Goal: Transaction & Acquisition: Download file/media

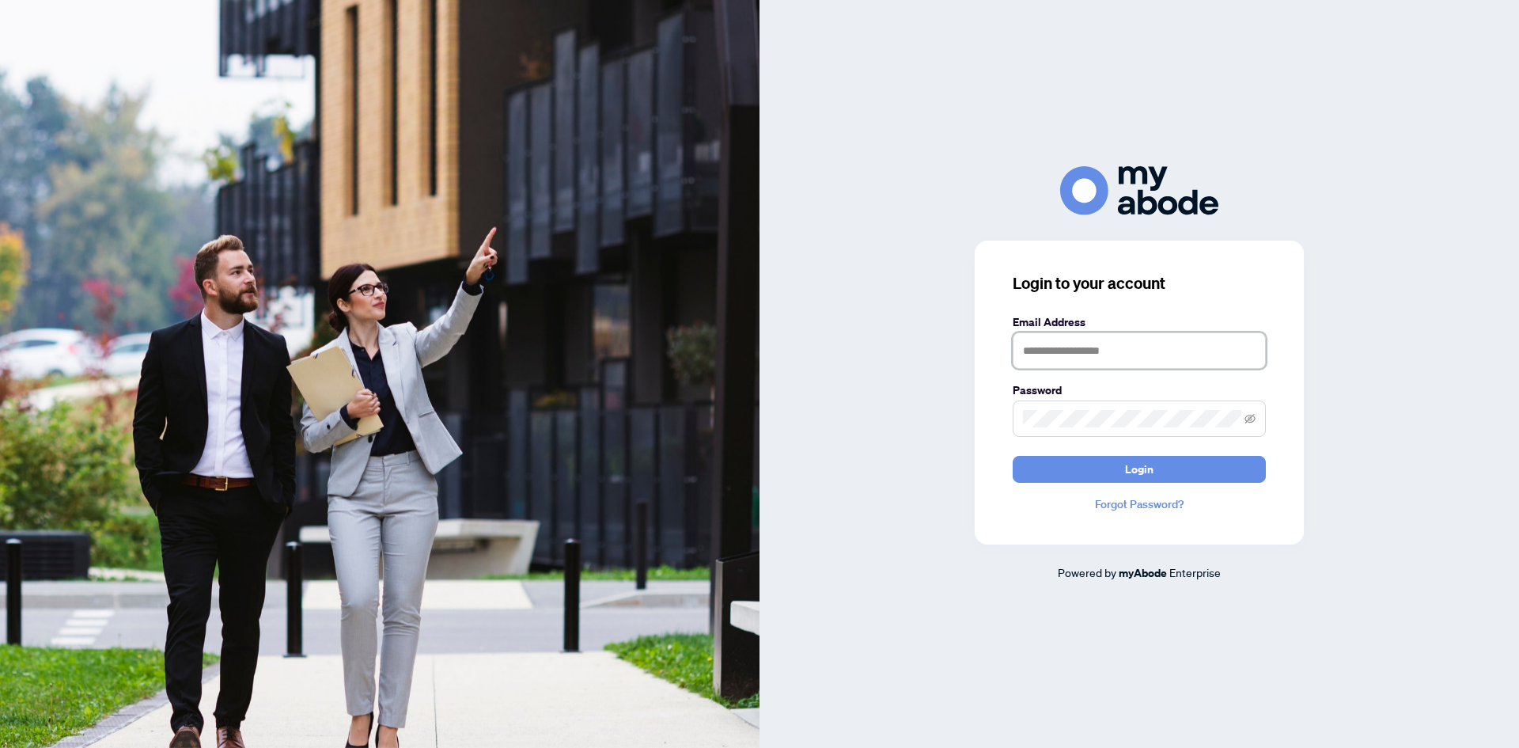
click at [1109, 339] on input "text" at bounding box center [1139, 350] width 253 height 36
type input "**********"
click at [1059, 407] on span at bounding box center [1139, 418] width 253 height 36
click at [1112, 472] on button "Login" at bounding box center [1139, 469] width 253 height 27
click at [1255, 412] on span at bounding box center [1250, 418] width 11 height 17
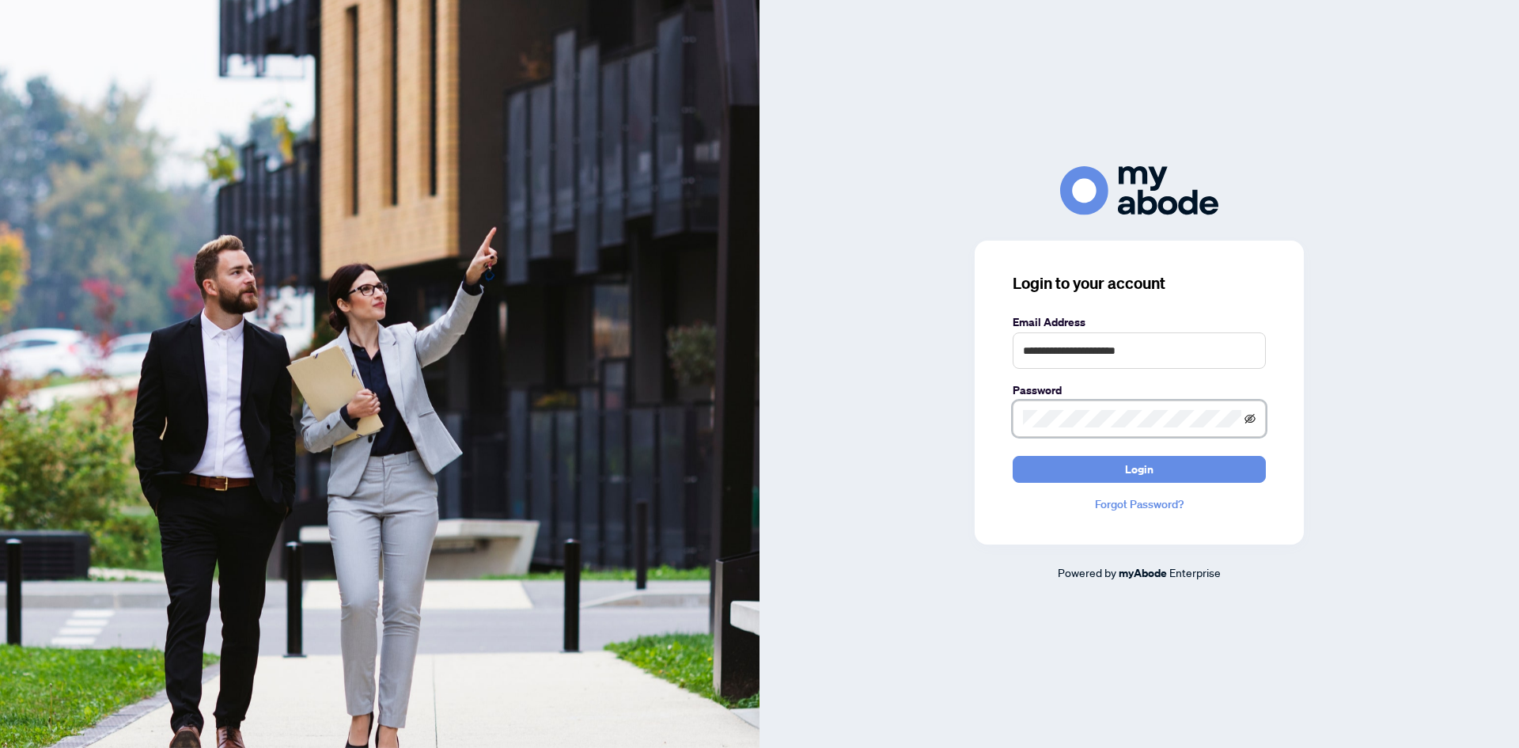
click at [1255, 417] on icon "eye-invisible" at bounding box center [1250, 418] width 11 height 11
click at [1255, 417] on icon "eye" at bounding box center [1250, 418] width 11 height 11
click at [1142, 465] on span "Login" at bounding box center [1139, 469] width 28 height 25
click at [856, 382] on div "**********" at bounding box center [1140, 373] width 760 height 415
click at [1013, 456] on button "Login" at bounding box center [1139, 469] width 253 height 27
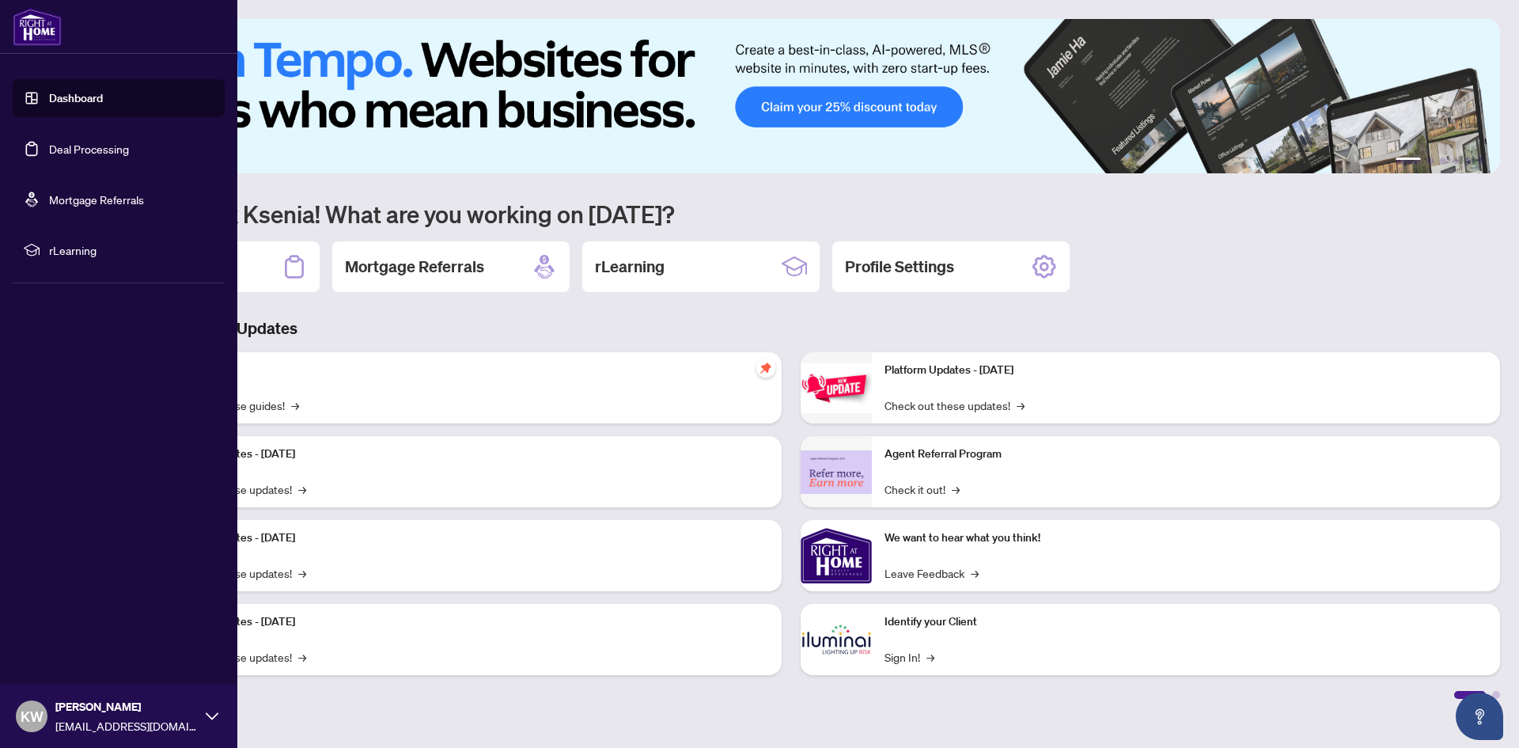
click at [66, 156] on link "Deal Processing" at bounding box center [89, 149] width 80 height 14
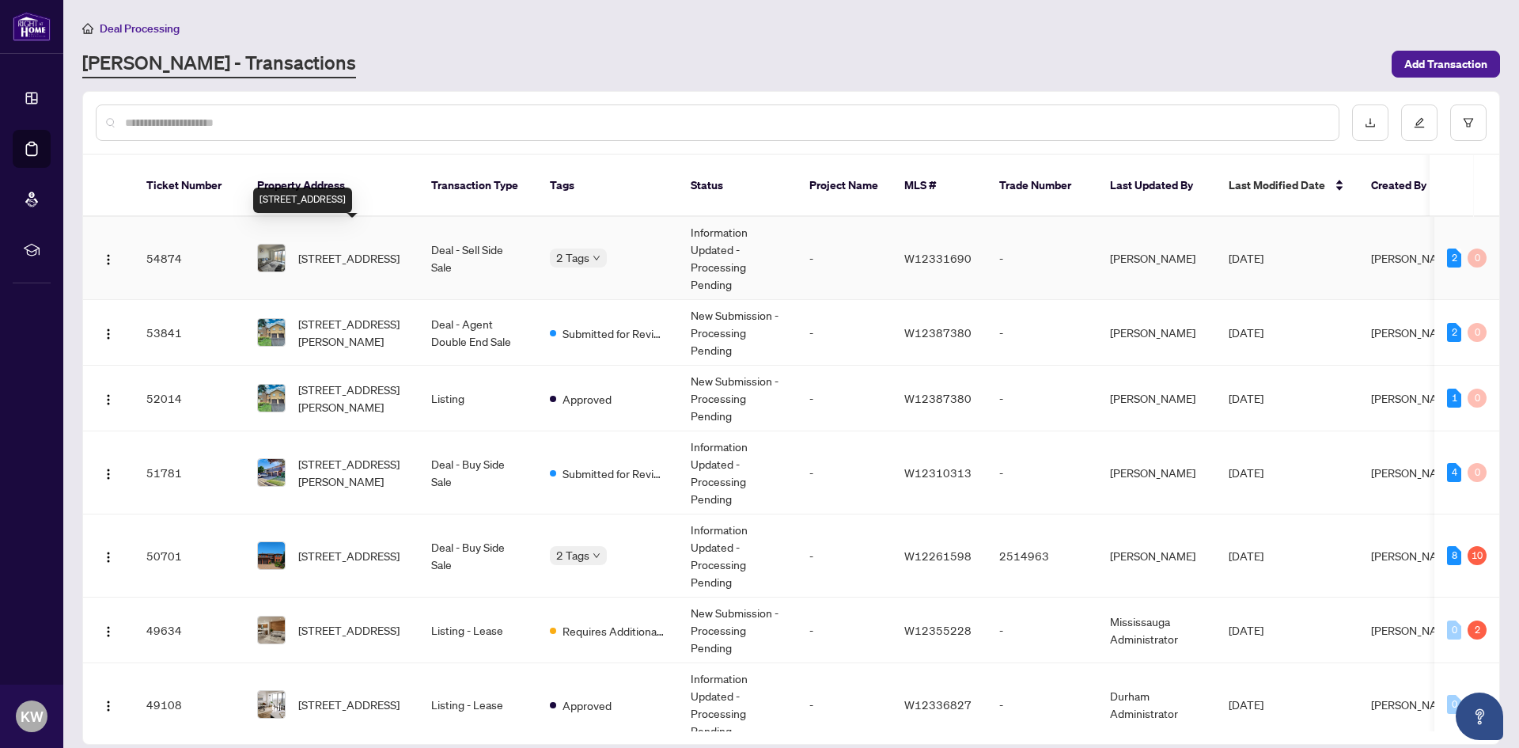
click at [382, 249] on span "[STREET_ADDRESS]" at bounding box center [348, 257] width 101 height 17
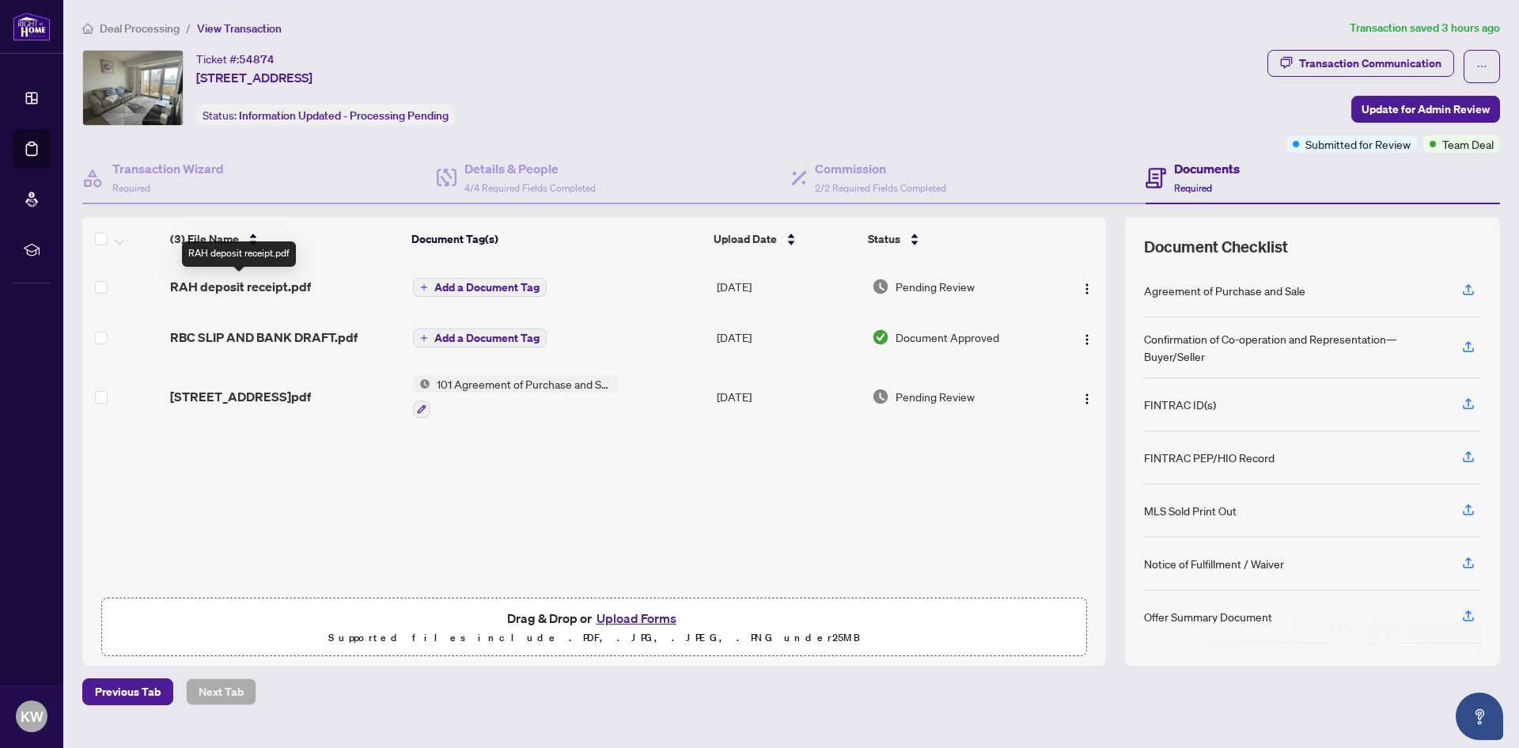
click at [256, 280] on span "RAH deposit receipt.pdf" at bounding box center [240, 286] width 141 height 19
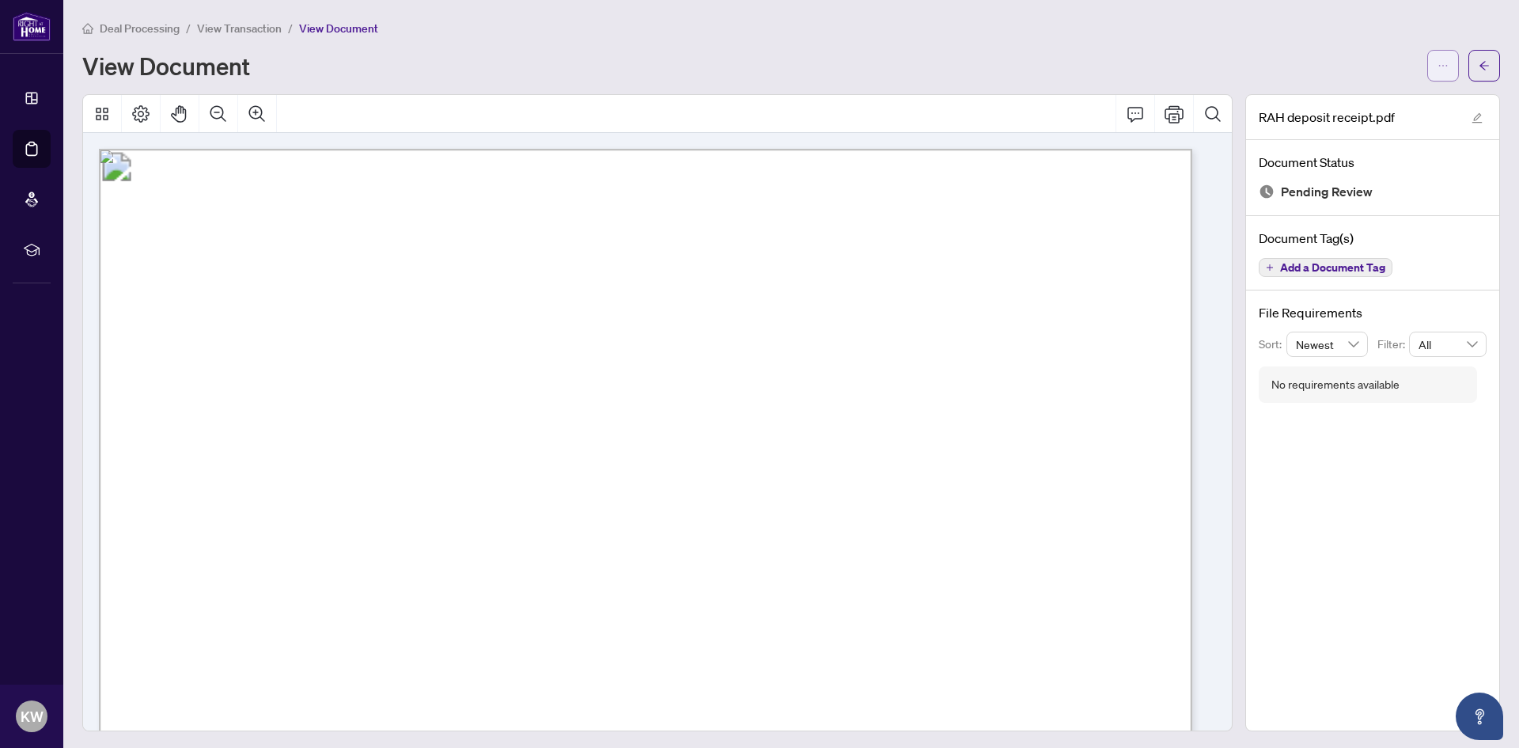
click at [1438, 74] on span "button" at bounding box center [1443, 65] width 11 height 25
click at [1386, 101] on span "Download" at bounding box center [1374, 99] width 120 height 17
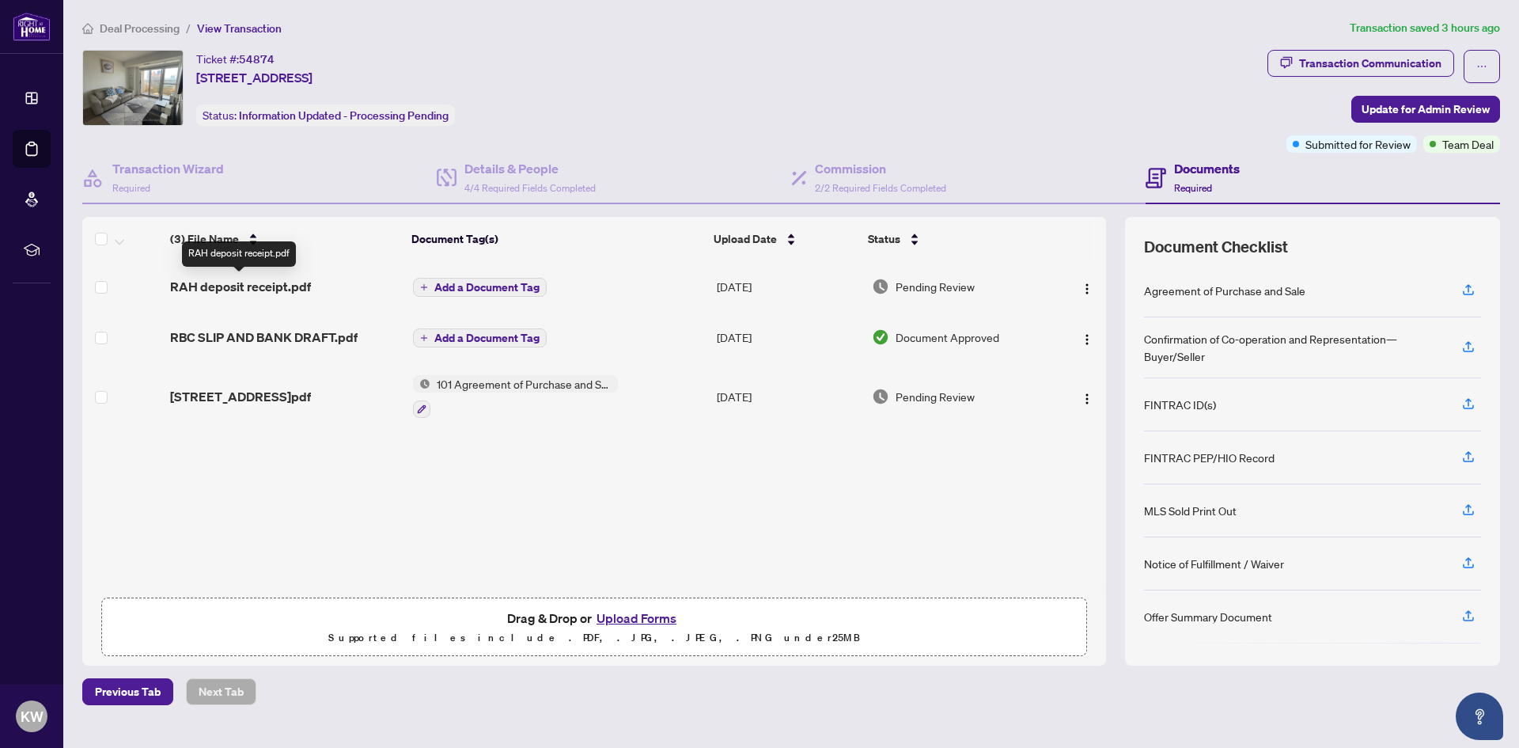
click at [223, 282] on span "RAH deposit receipt.pdf" at bounding box center [240, 286] width 141 height 19
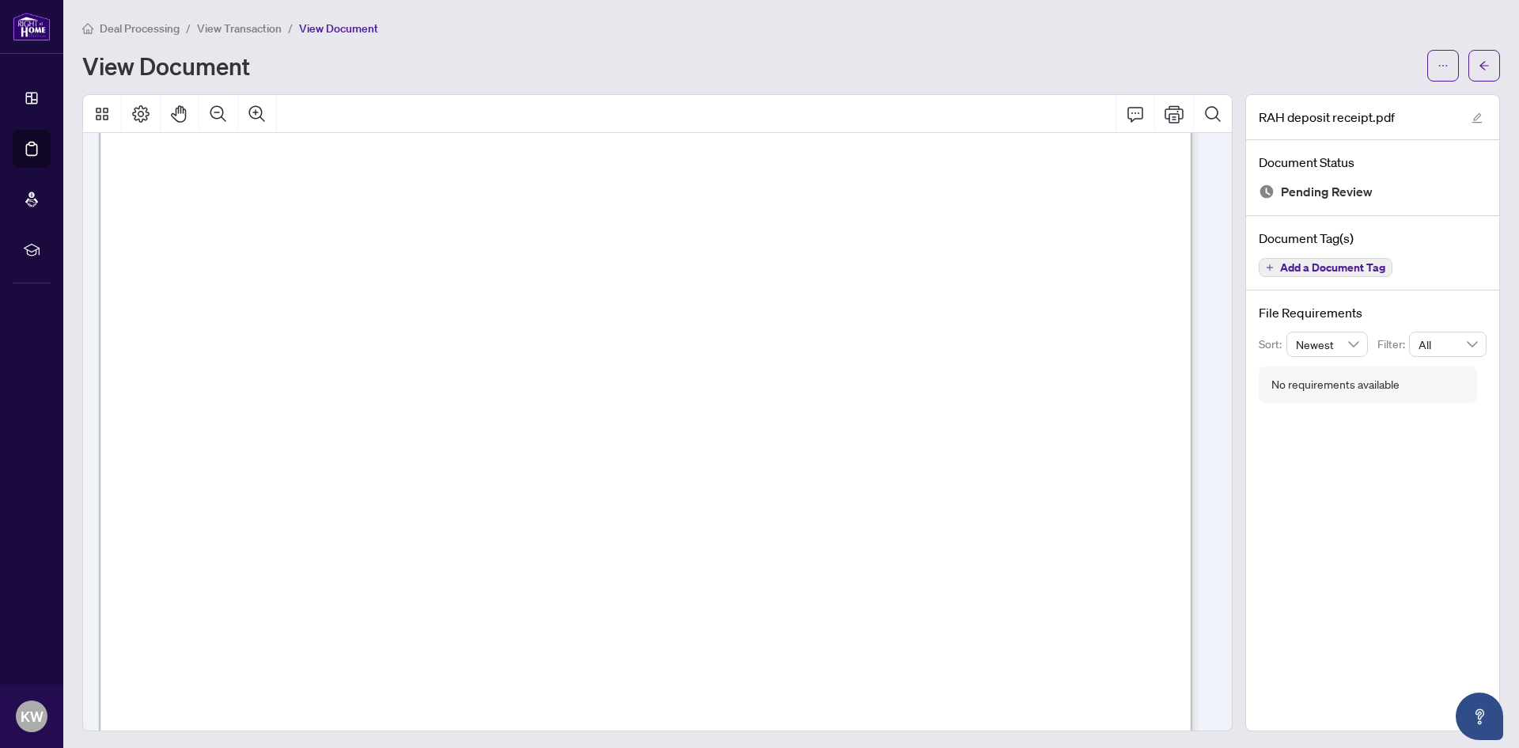
scroll to position [158, 0]
